Goal: Obtain resource: Download file/media

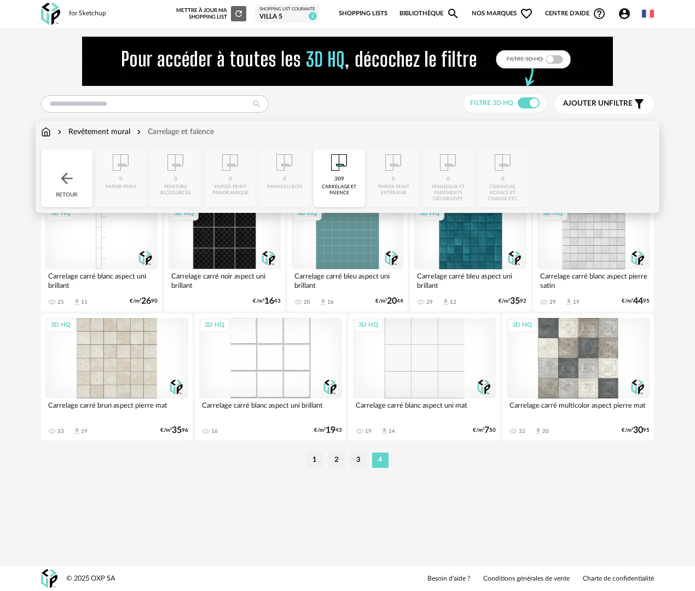
click at [75, 168] on div "Retour" at bounding box center [66, 178] width 51 height 58
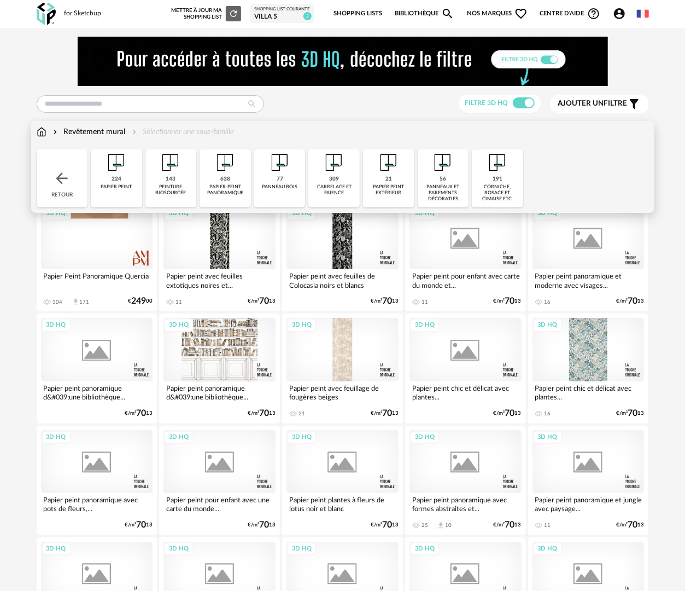
click at [39, 129] on img at bounding box center [42, 131] width 10 height 11
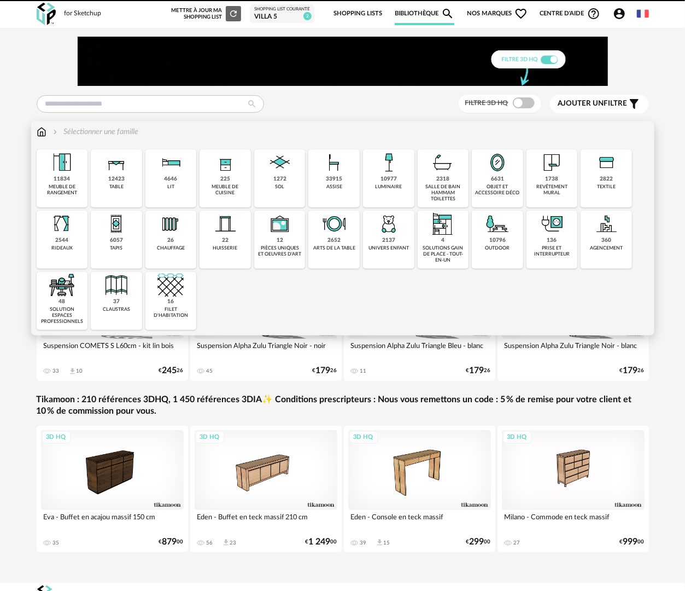
click at [438, 191] on div "salle de bain hammam toilettes" at bounding box center [443, 193] width 45 height 19
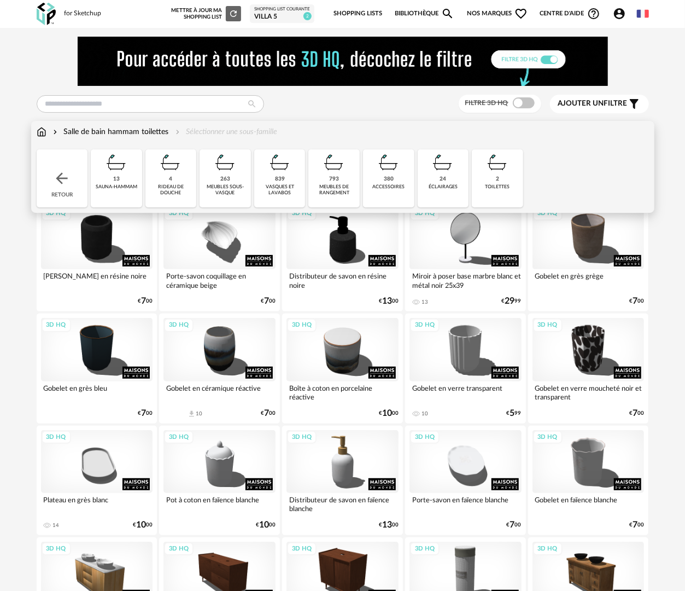
click at [382, 196] on div "380 accessoires" at bounding box center [388, 178] width 51 height 58
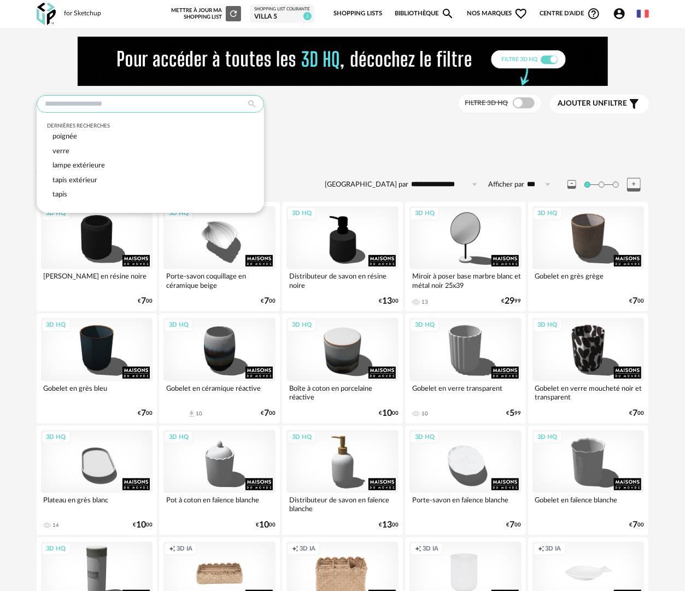
click at [77, 103] on input "text" at bounding box center [151, 104] width 228 height 18
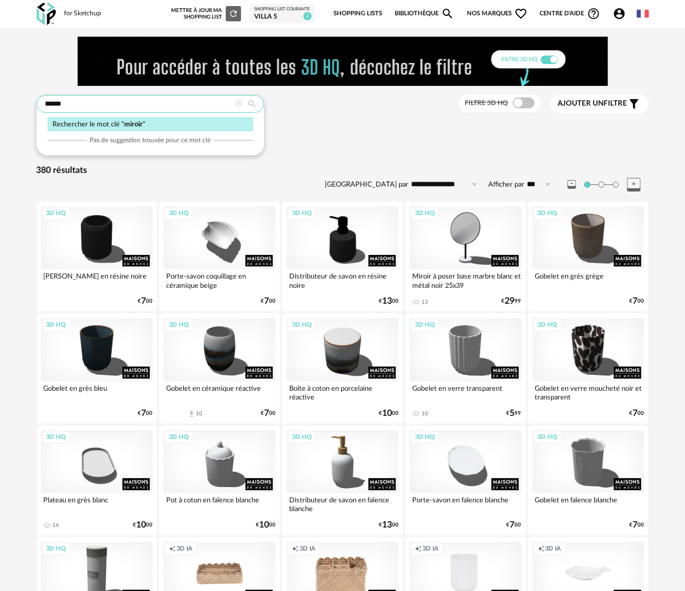
type input "******"
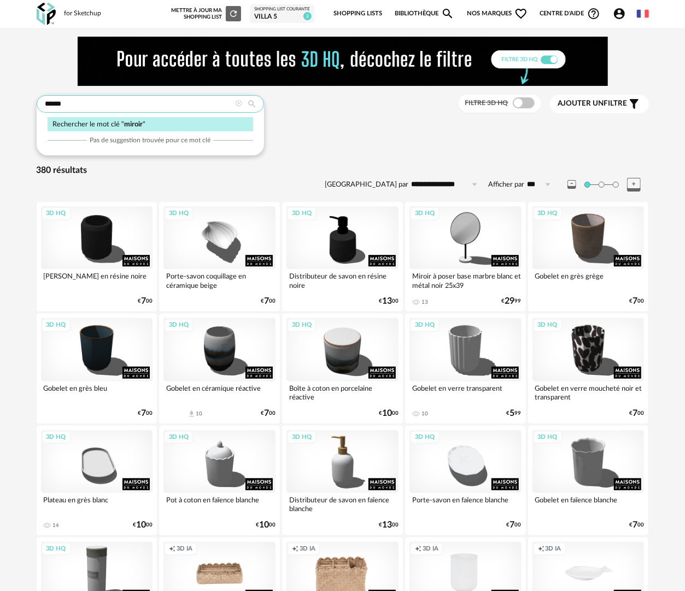
type input "**********"
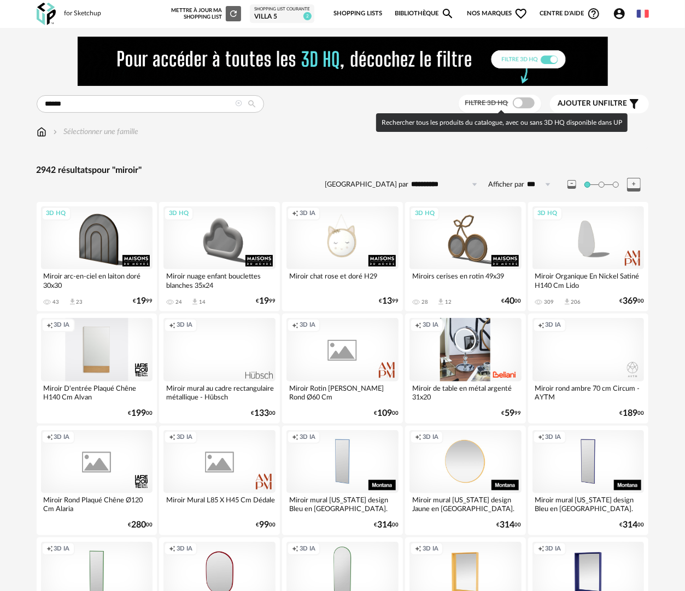
click at [522, 99] on span at bounding box center [524, 102] width 22 height 11
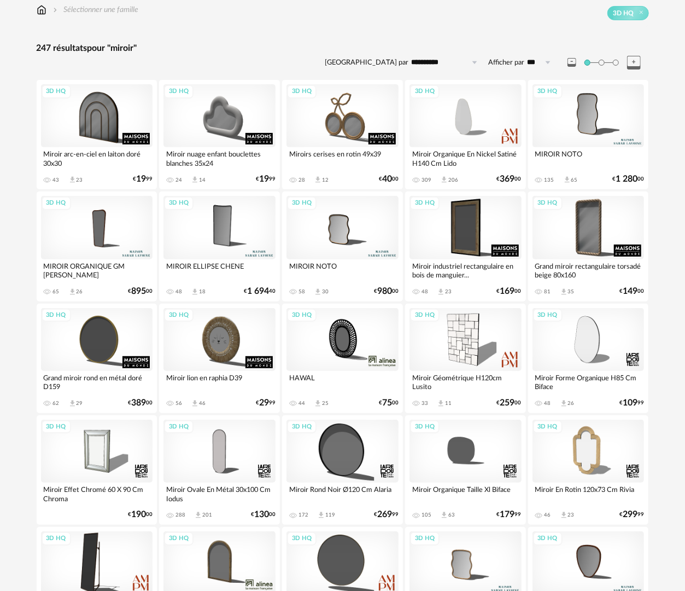
scroll to position [328, 0]
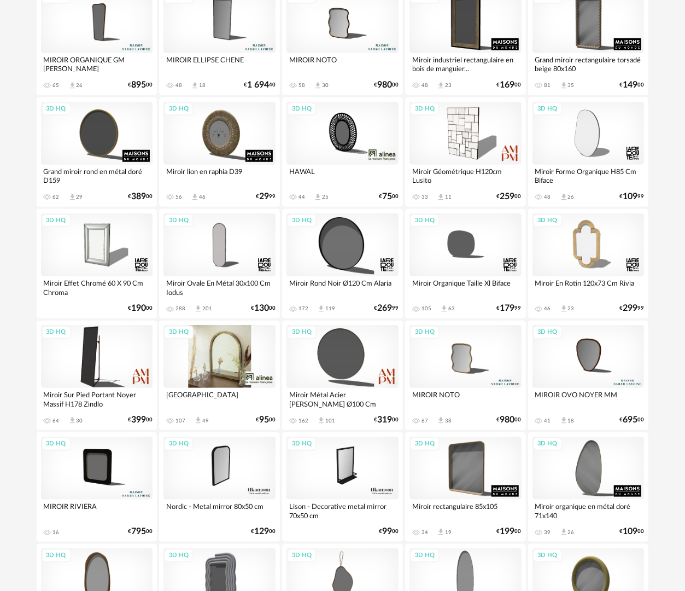
click at [253, 339] on div "3D HQ" at bounding box center [220, 356] width 112 height 63
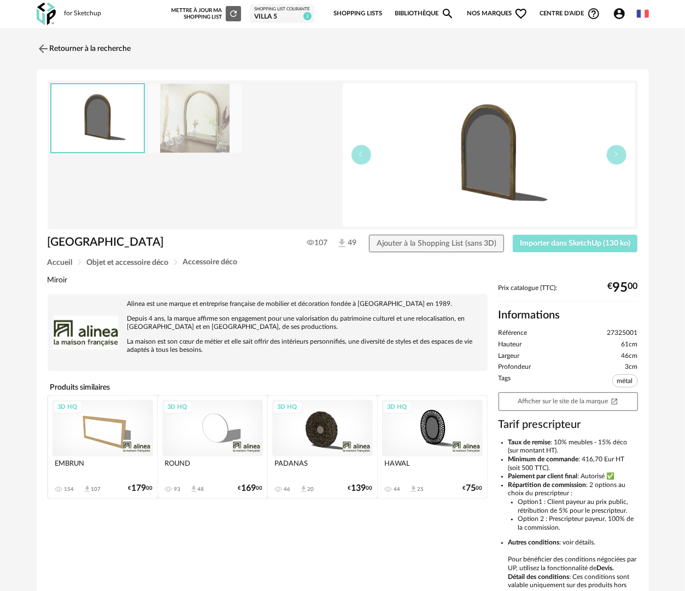
click at [543, 247] on button "Importer dans SketchUp (130 ko)" at bounding box center [575, 244] width 125 height 18
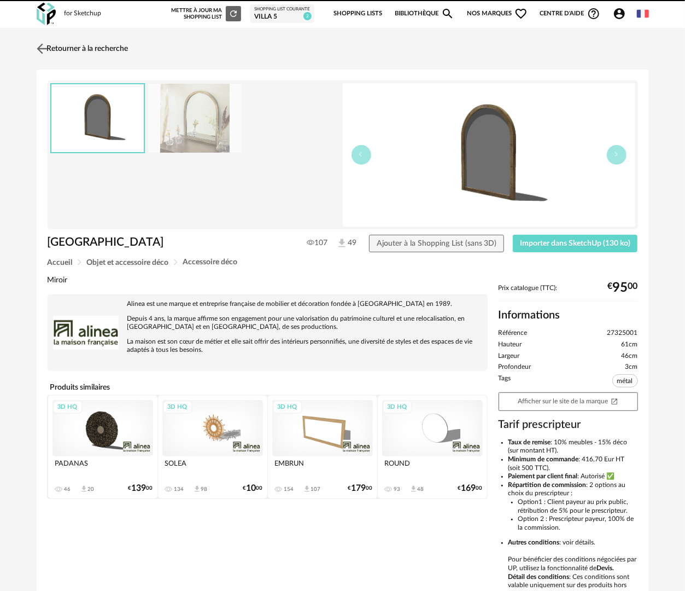
click at [59, 47] on link "Retourner à la recherche" at bounding box center [81, 49] width 95 height 24
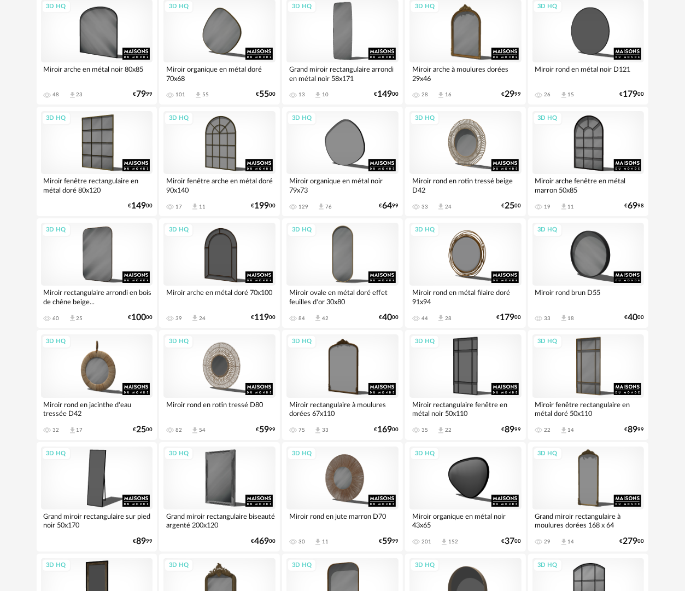
scroll to position [1912, 0]
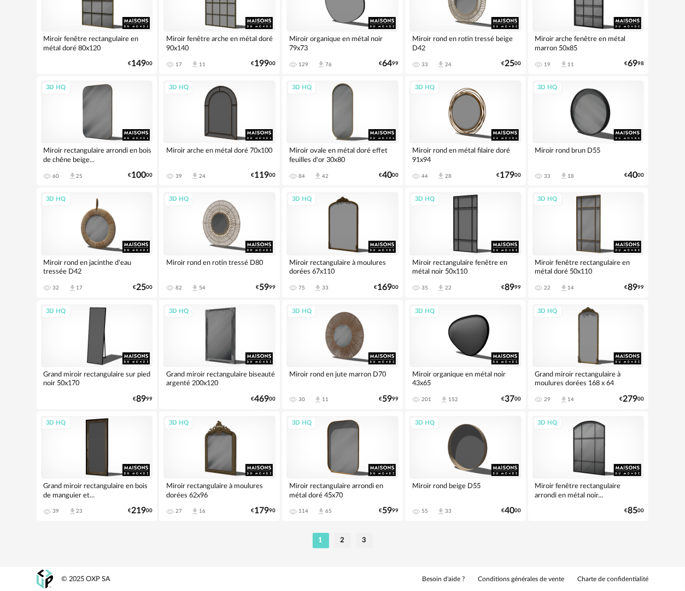
click at [342, 541] on li "2" at bounding box center [343, 540] width 16 height 15
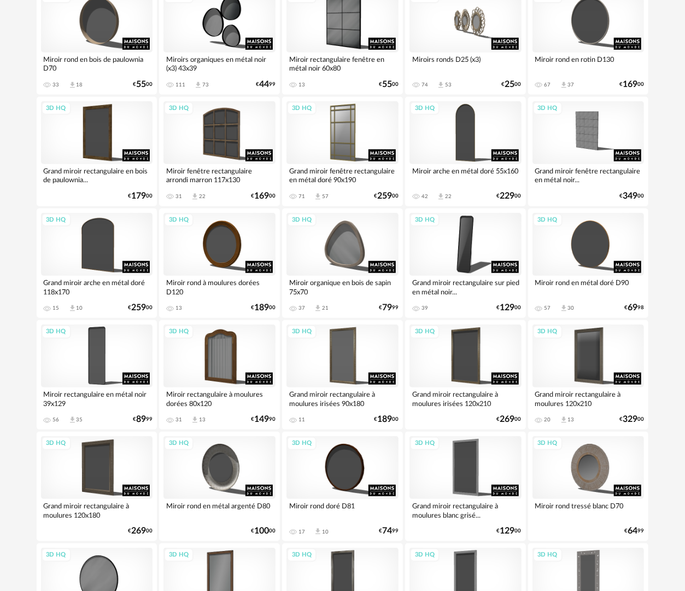
scroll to position [328, 0]
click at [482, 130] on div "3D HQ" at bounding box center [466, 132] width 112 height 63
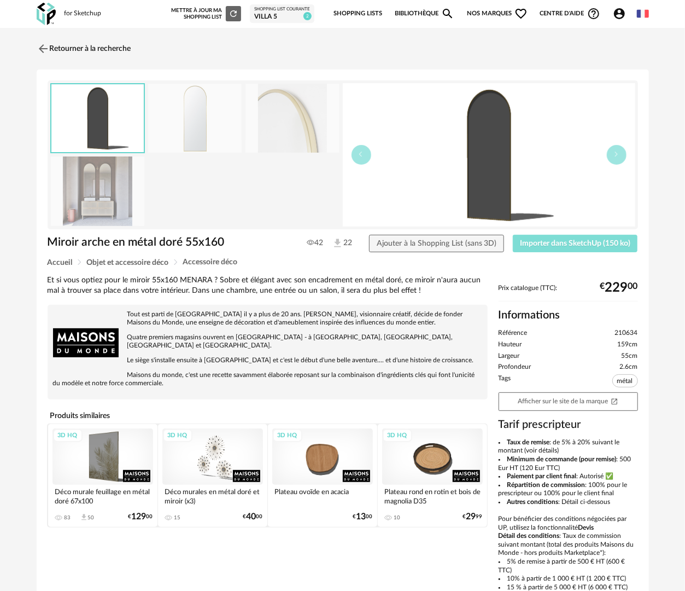
click at [559, 242] on span "Importer dans SketchUp (150 ko)" at bounding box center [575, 244] width 110 height 8
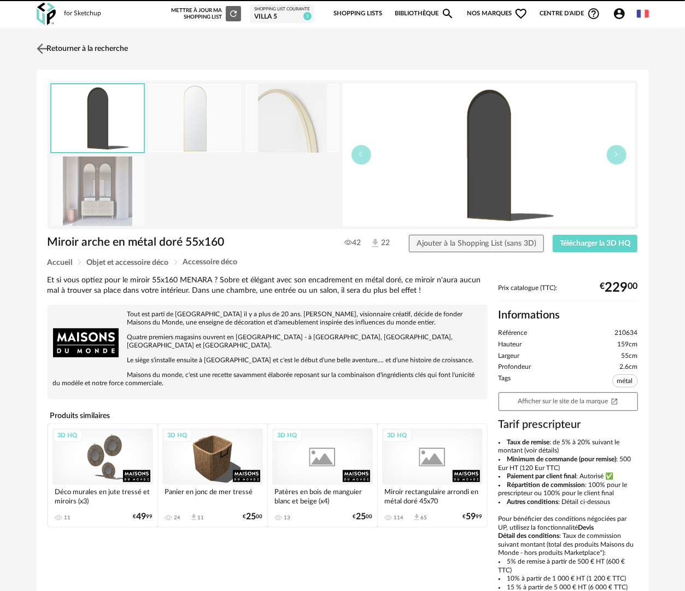
click at [86, 40] on link "Retourner à la recherche" at bounding box center [81, 49] width 95 height 24
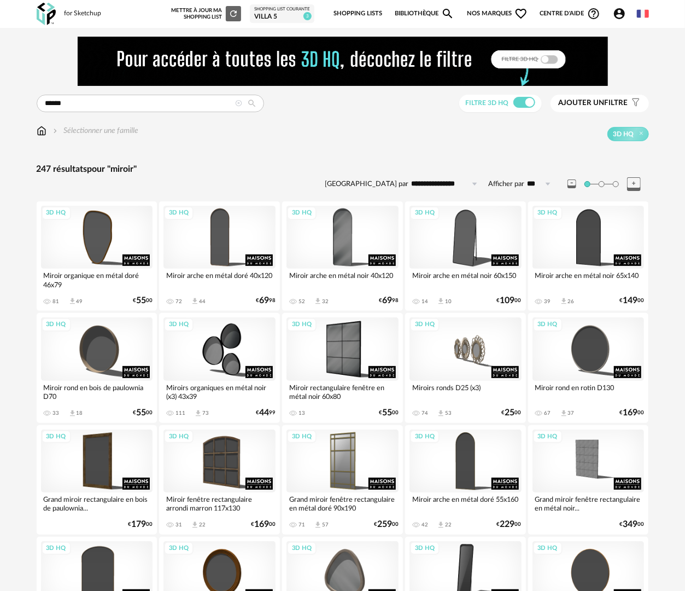
click at [45, 134] on img at bounding box center [42, 130] width 10 height 11
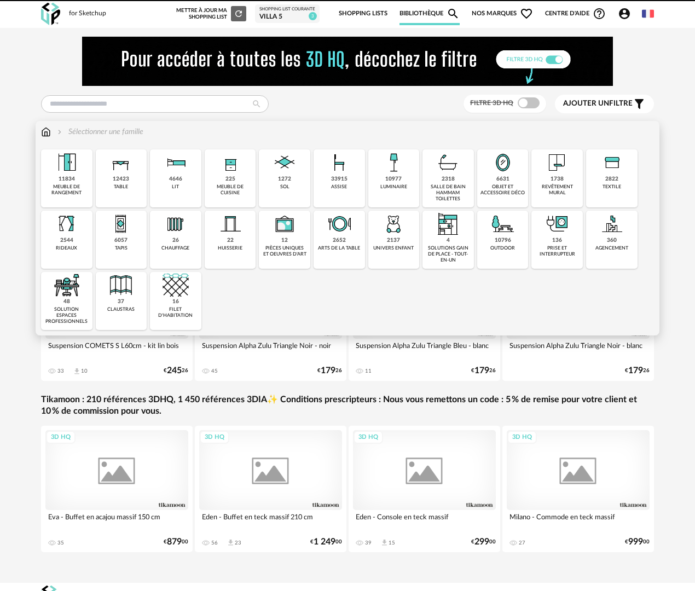
click at [448, 192] on div "salle de bain hammam toilettes" at bounding box center [447, 193] width 45 height 19
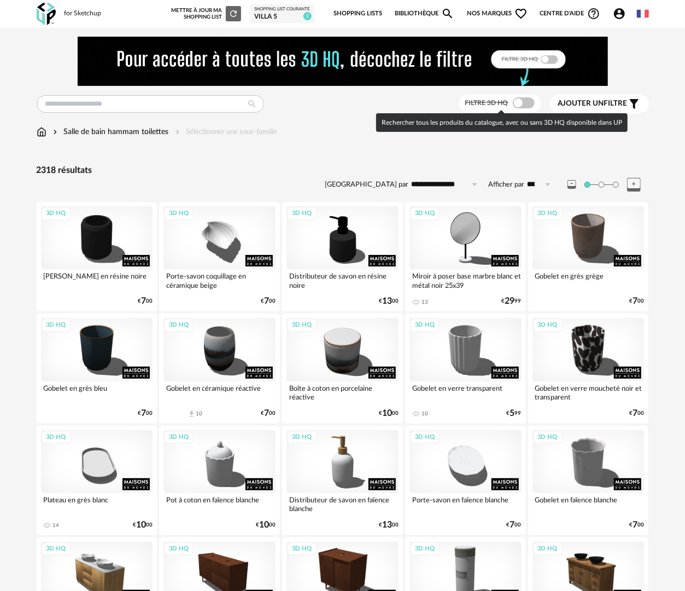
click at [529, 101] on span at bounding box center [524, 102] width 22 height 11
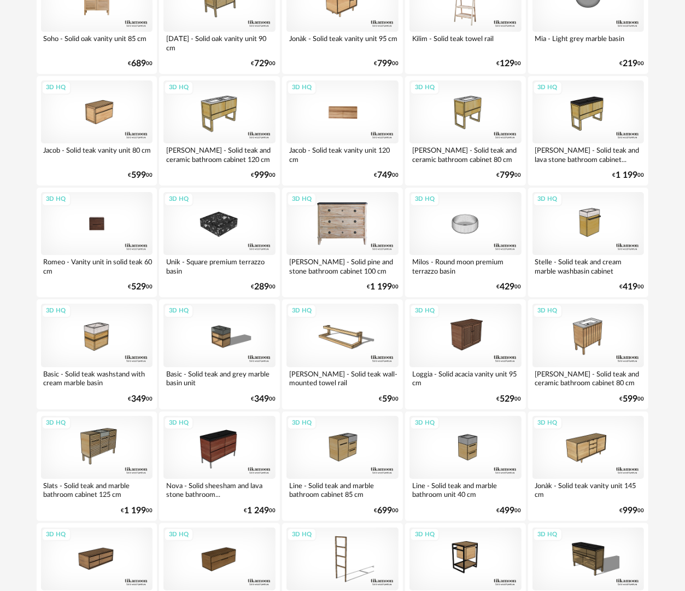
scroll to position [1913, 0]
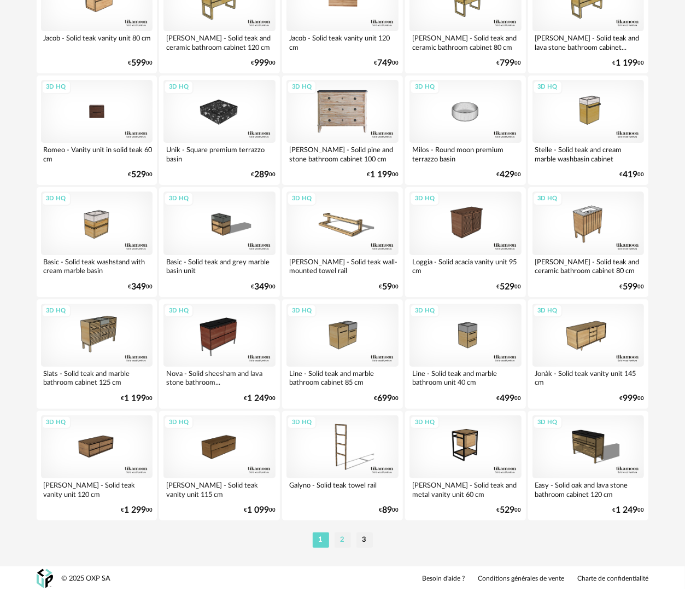
click at [344, 544] on li "2" at bounding box center [343, 539] width 16 height 15
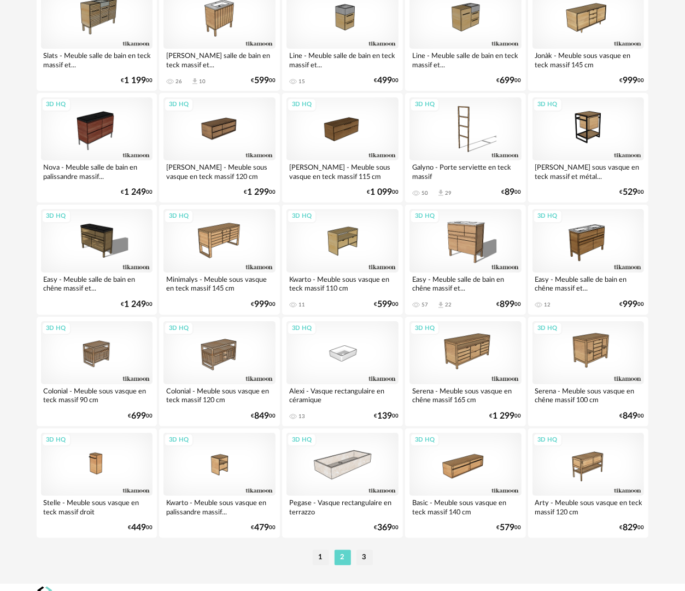
scroll to position [1913, 0]
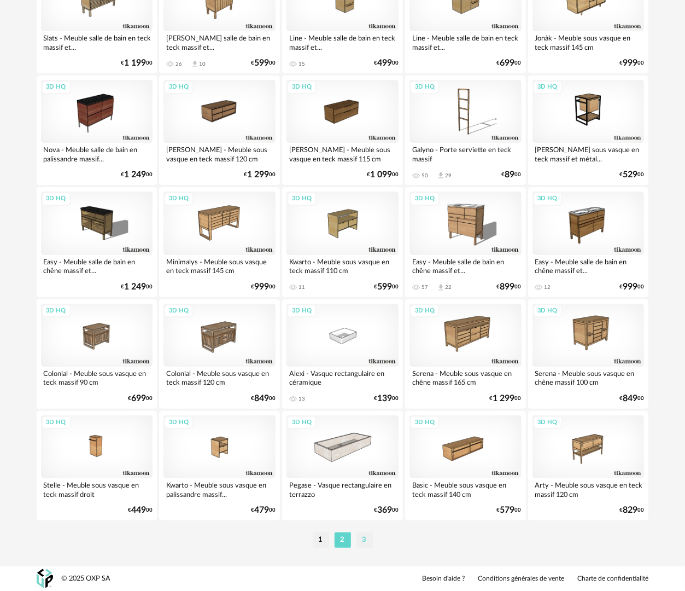
click at [359, 543] on li "3" at bounding box center [365, 539] width 16 height 15
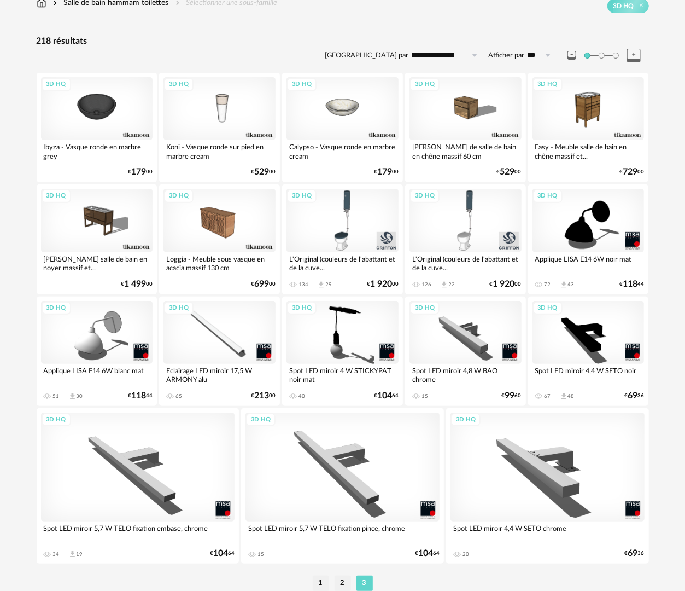
scroll to position [172, 0]
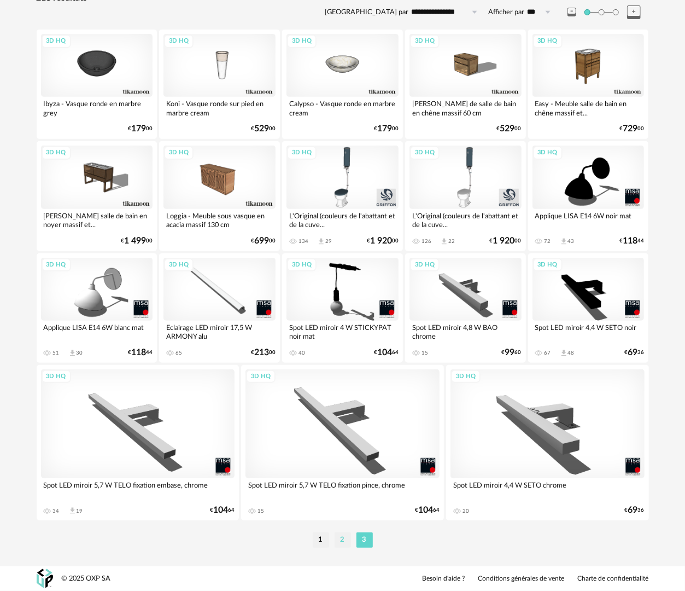
click at [339, 543] on li "2" at bounding box center [343, 539] width 16 height 15
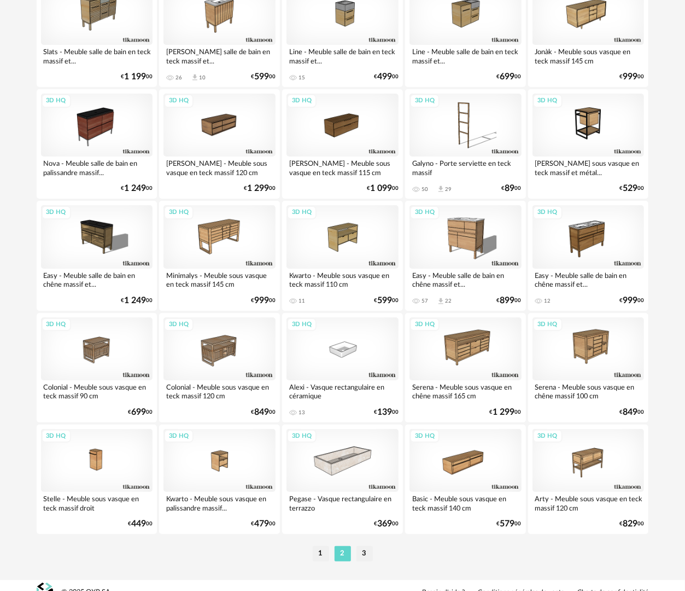
scroll to position [1913, 0]
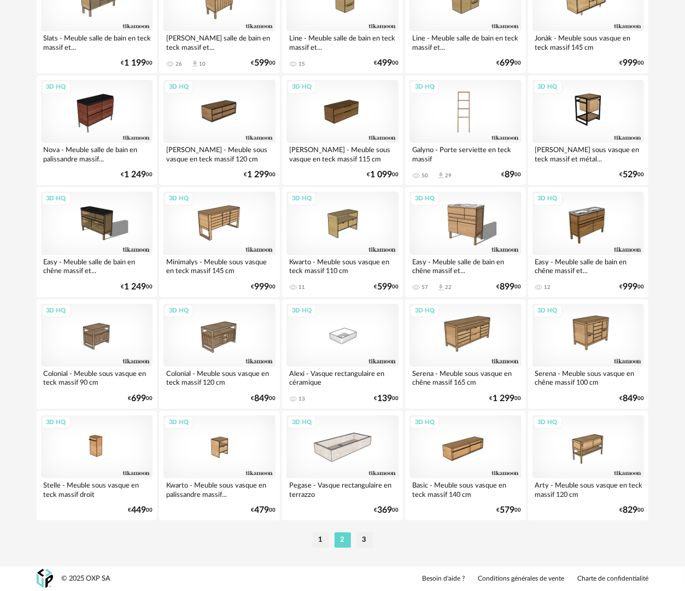
click at [423, 115] on div "3D HQ" at bounding box center [466, 111] width 112 height 63
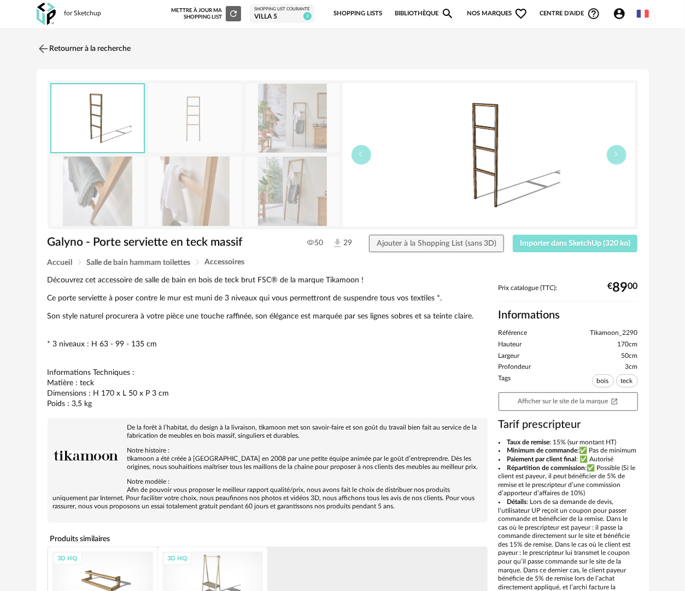
click at [538, 244] on span "Importer dans SketchUp (320 ko)" at bounding box center [575, 244] width 110 height 8
click at [129, 50] on link "Retourner à la recherche" at bounding box center [81, 49] width 95 height 24
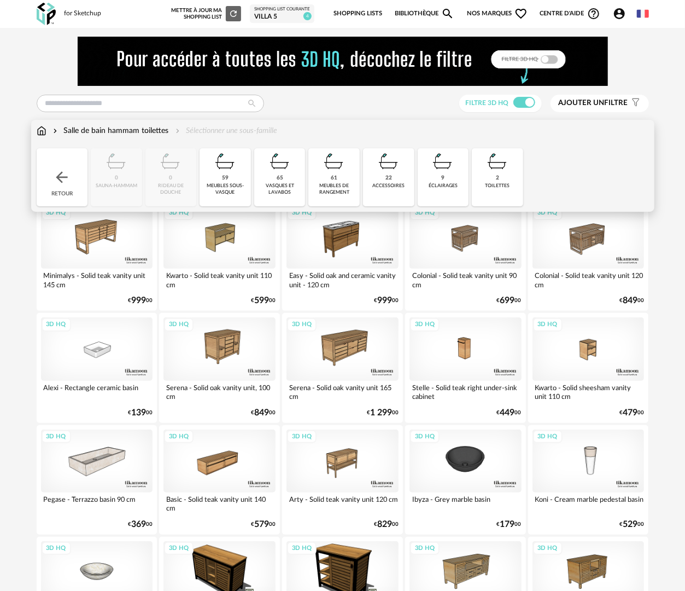
click at [127, 129] on div "Salle de bain hammam toilettes" at bounding box center [110, 130] width 118 height 11
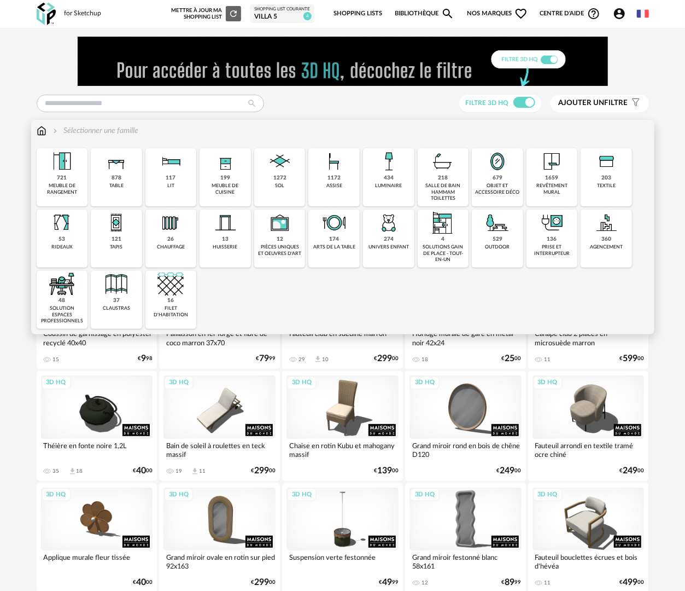
click at [452, 192] on div "salle de bain hammam toilettes" at bounding box center [443, 192] width 45 height 19
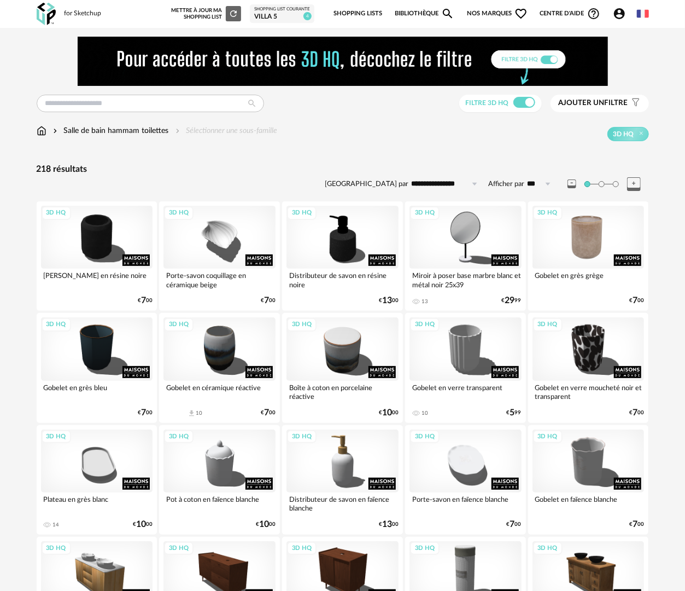
click at [585, 252] on div "3D HQ" at bounding box center [589, 237] width 112 height 63
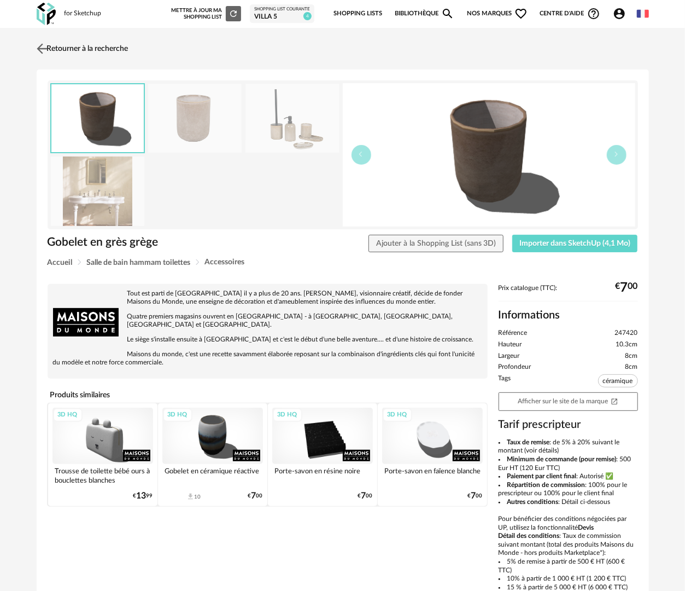
click at [62, 43] on link "Retourner à la recherche" at bounding box center [81, 49] width 95 height 24
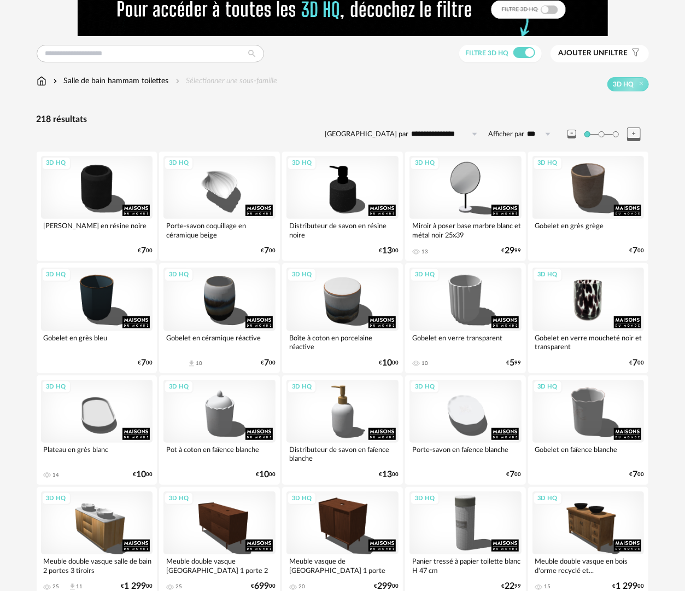
scroll to position [164, 0]
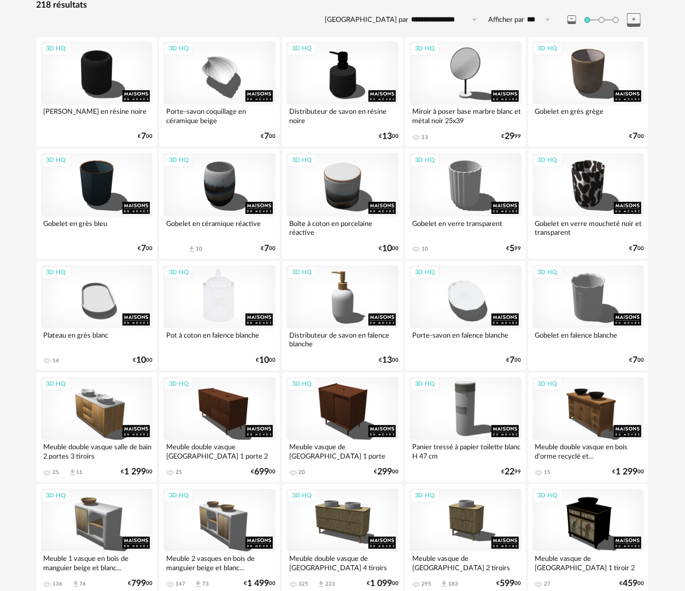
click at [219, 290] on div "3D HQ" at bounding box center [220, 296] width 112 height 63
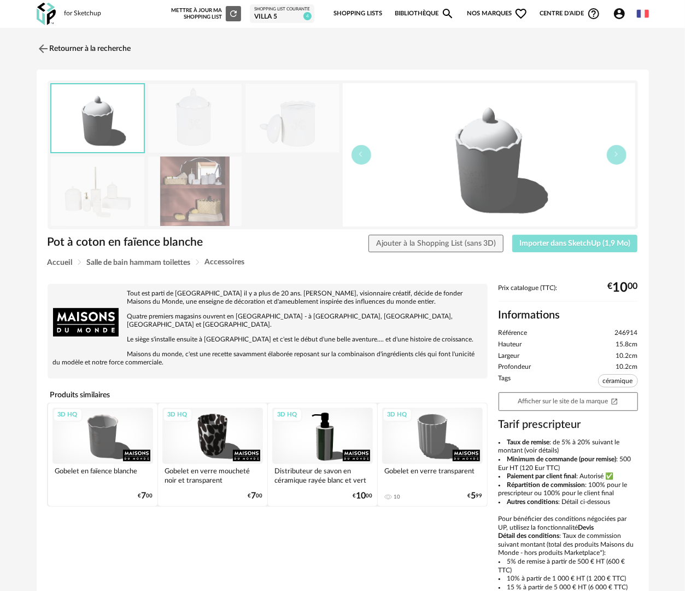
click at [541, 247] on button "Importer dans SketchUp (1,9 Mo)" at bounding box center [575, 244] width 126 height 18
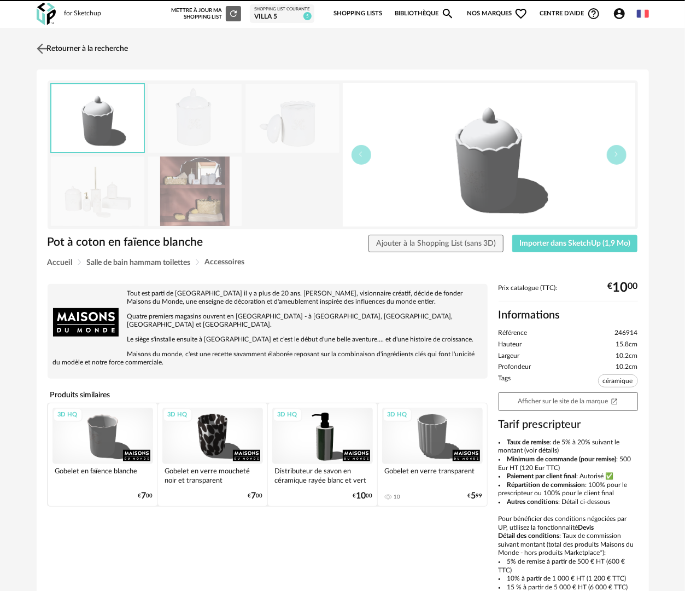
click at [107, 49] on link "Retourner à la recherche" at bounding box center [81, 49] width 95 height 24
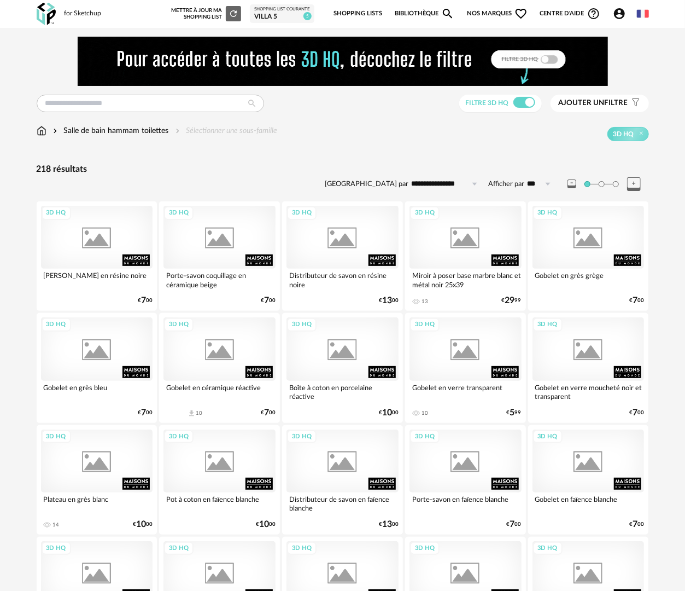
scroll to position [164, 0]
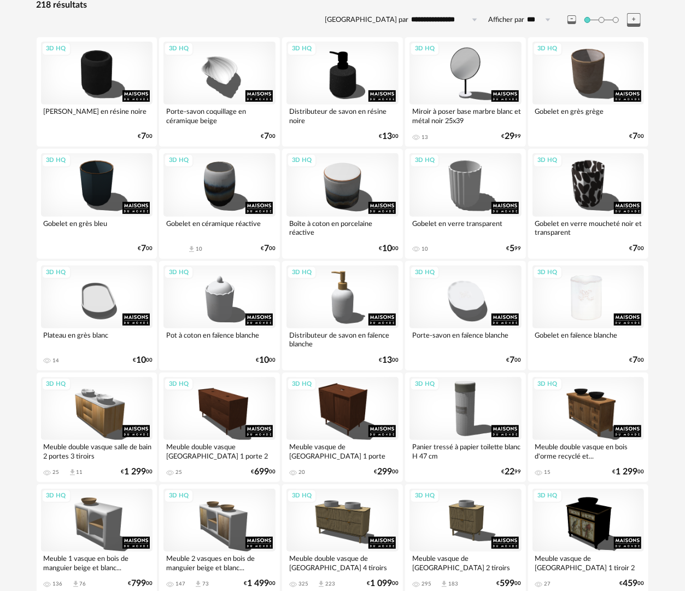
click at [573, 311] on div "3D HQ" at bounding box center [589, 296] width 112 height 63
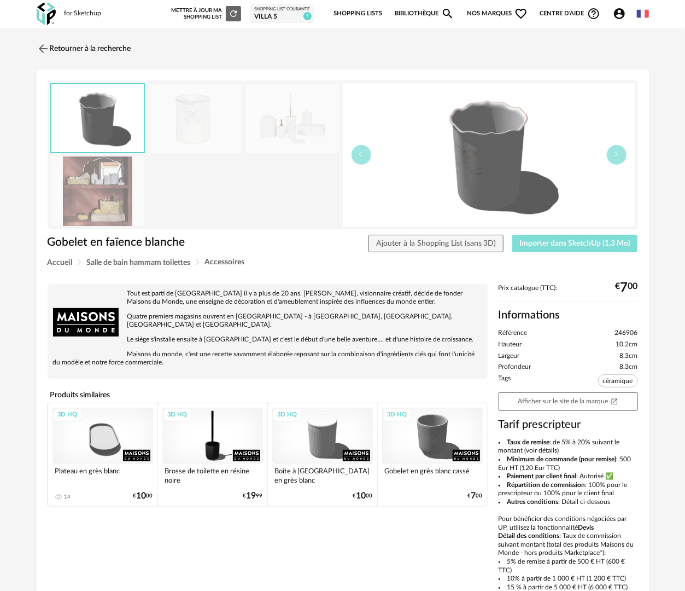
click at [622, 245] on span "Importer dans SketchUp (1,3 Mo)" at bounding box center [575, 244] width 111 height 8
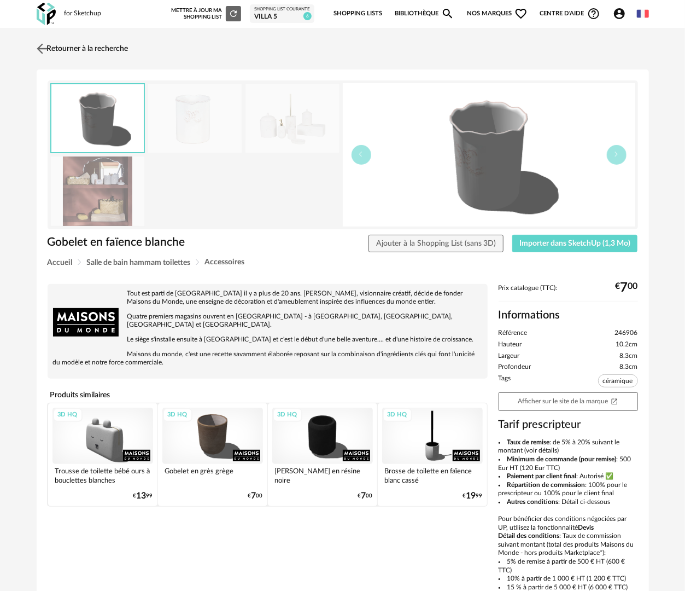
click at [109, 50] on link "Retourner à la recherche" at bounding box center [81, 49] width 95 height 24
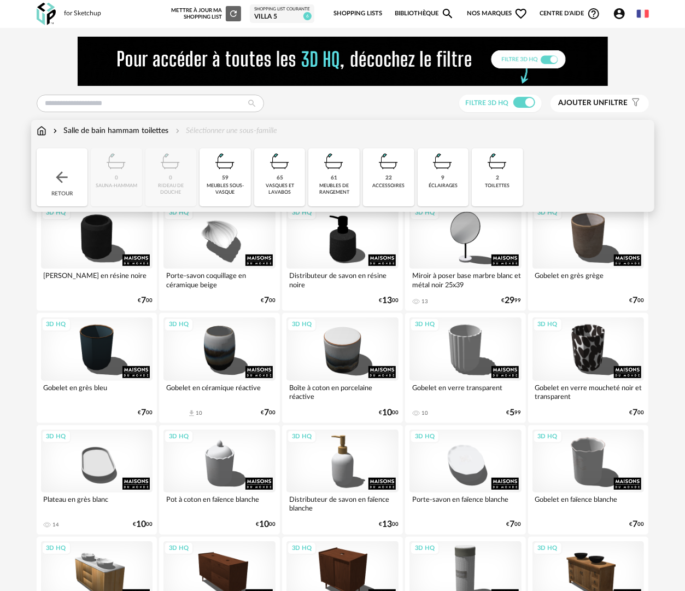
click at [39, 131] on img at bounding box center [42, 130] width 10 height 11
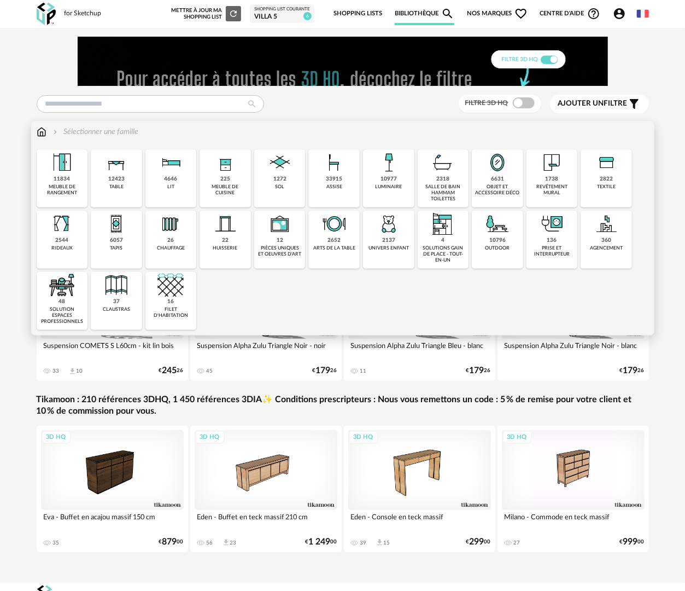
click at [218, 245] on div "huisserie" at bounding box center [225, 248] width 25 height 6
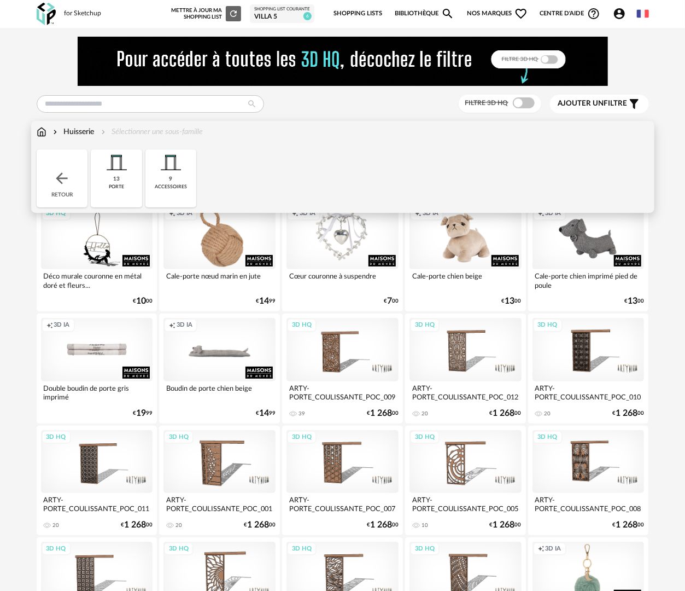
click at [180, 180] on div "9 accessoires" at bounding box center [170, 178] width 51 height 58
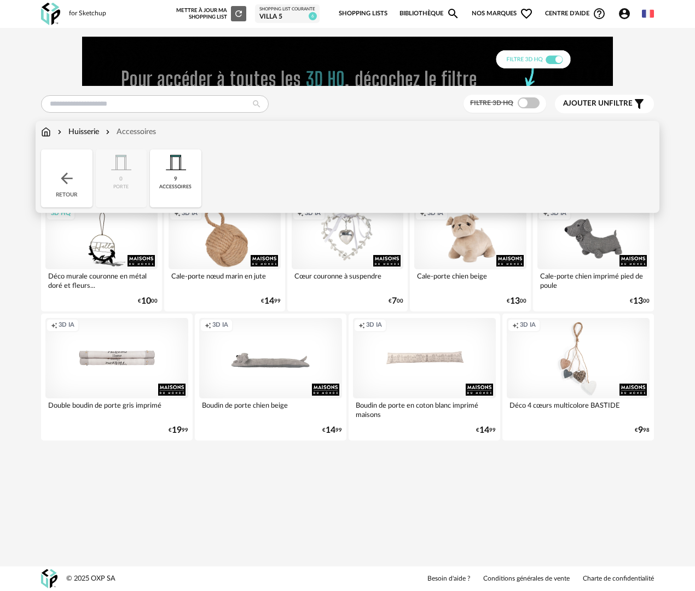
click at [50, 132] on img at bounding box center [46, 131] width 10 height 11
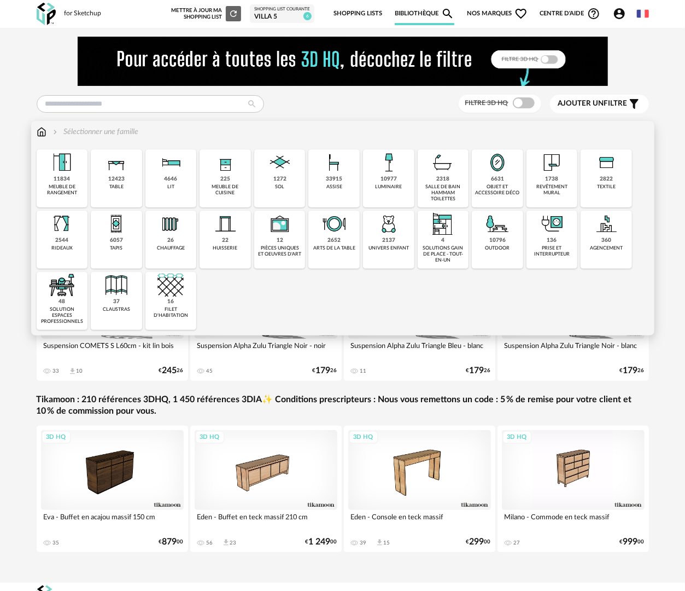
click at [607, 250] on div "agencement" at bounding box center [606, 248] width 33 height 6
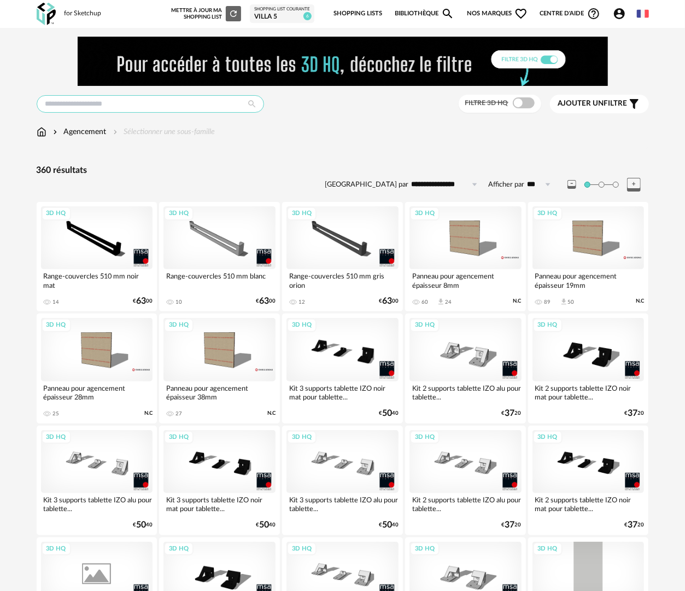
click at [185, 98] on input "text" at bounding box center [151, 104] width 228 height 18
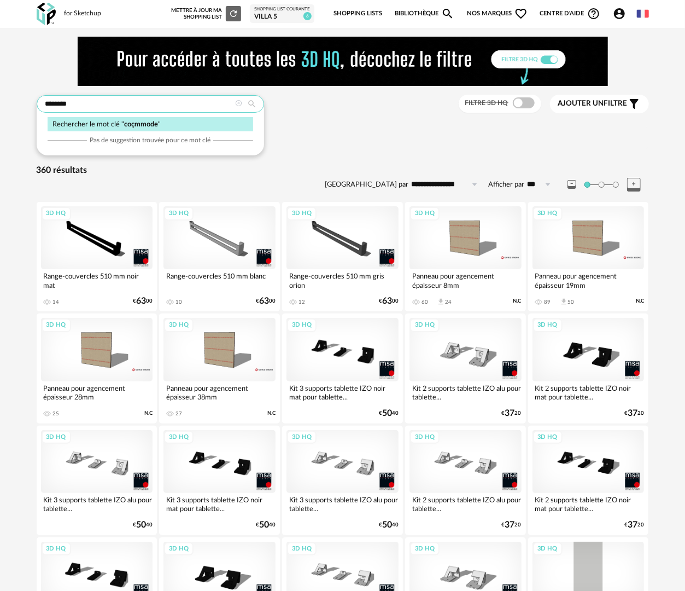
type input "********"
type input "**********"
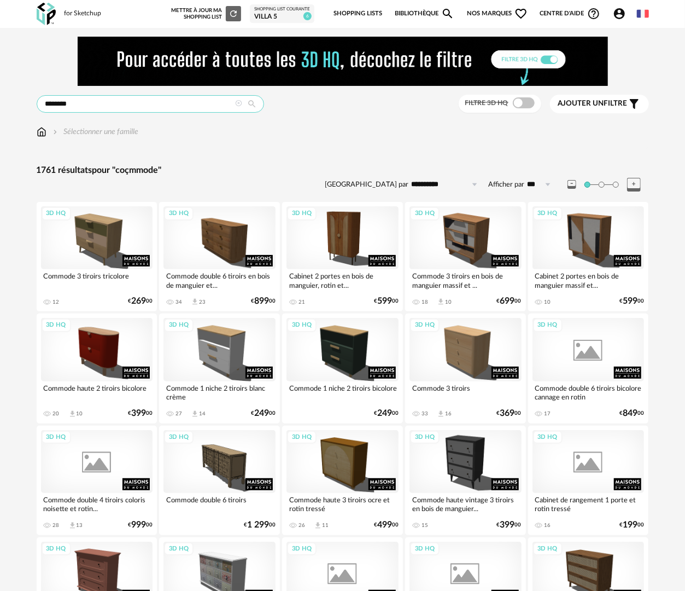
click at [54, 100] on input "********" at bounding box center [151, 104] width 228 height 18
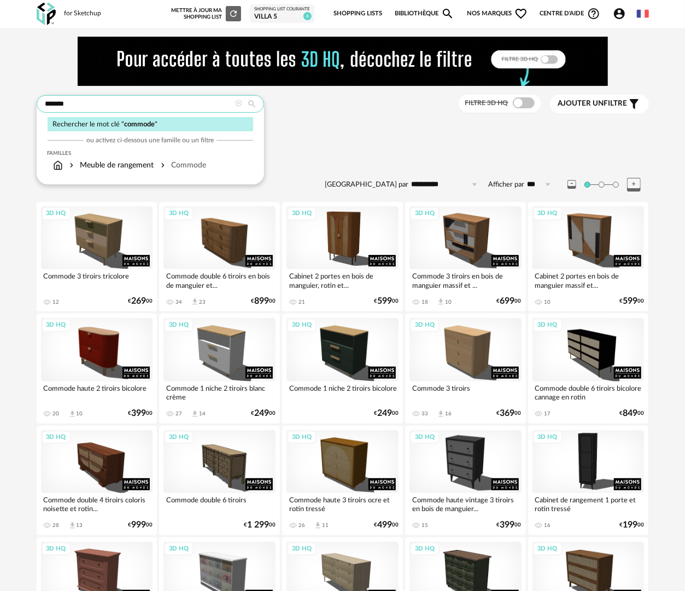
type input "*******"
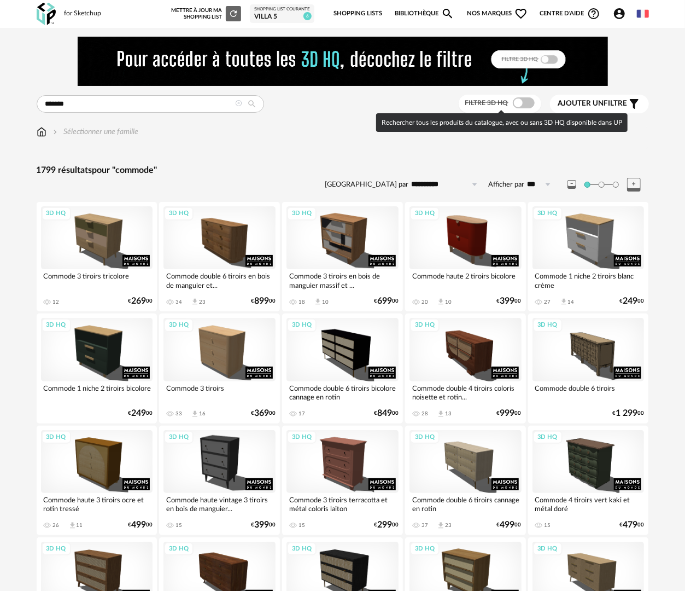
click at [532, 104] on span at bounding box center [524, 102] width 22 height 11
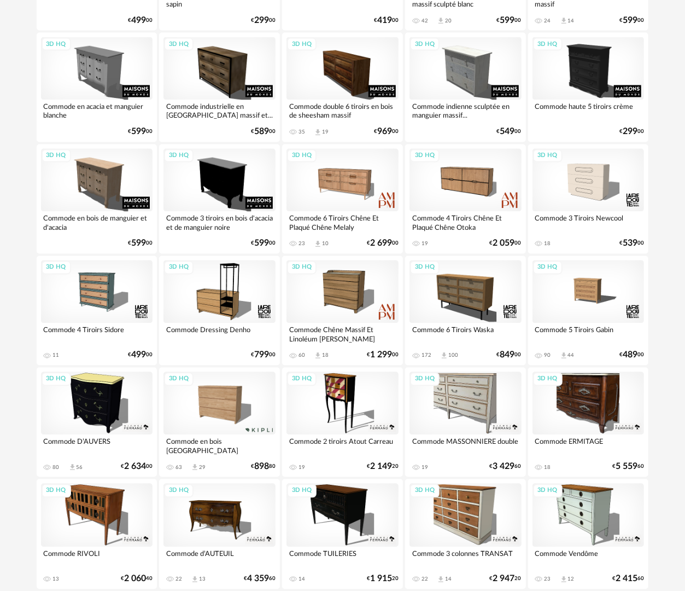
scroll to position [984, 0]
